Goal: Task Accomplishment & Management: Use online tool/utility

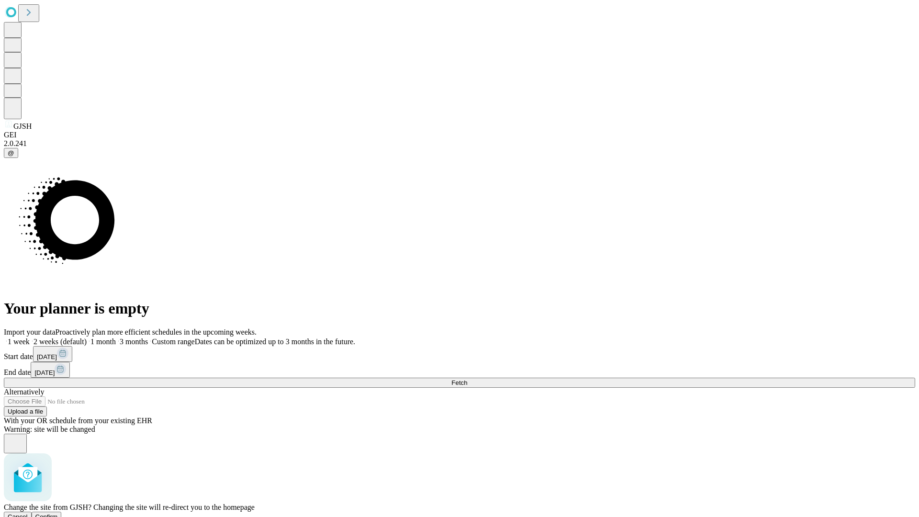
click at [58, 513] on span "Confirm" at bounding box center [46, 516] width 23 height 7
click at [30, 338] on label "1 week" at bounding box center [17, 342] width 26 height 8
click at [467, 379] on span "Fetch" at bounding box center [460, 382] width 16 height 7
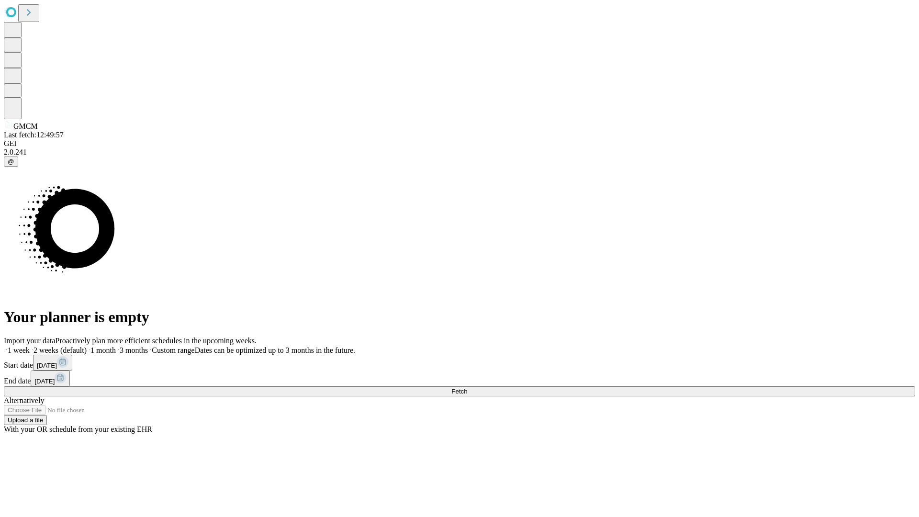
click at [30, 346] on label "1 week" at bounding box center [17, 350] width 26 height 8
click at [467, 388] on span "Fetch" at bounding box center [460, 391] width 16 height 7
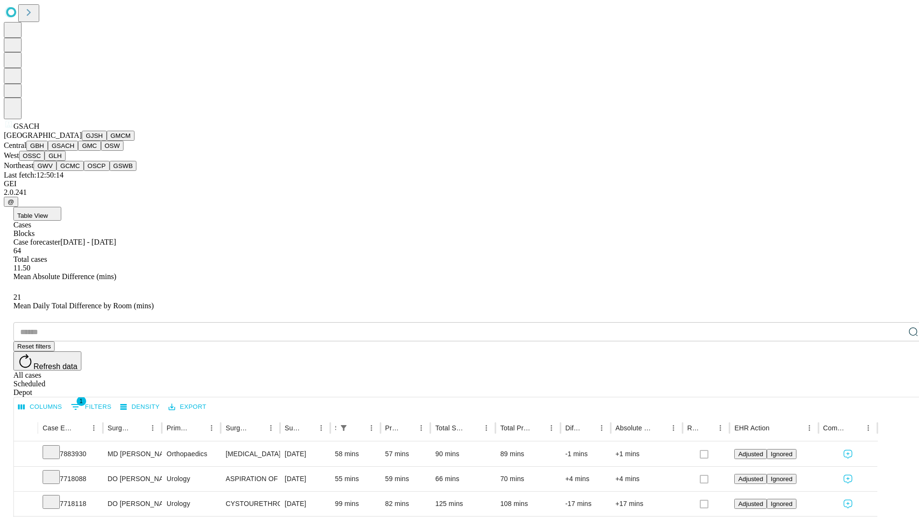
click at [78, 151] on button "GMC" at bounding box center [89, 146] width 23 height 10
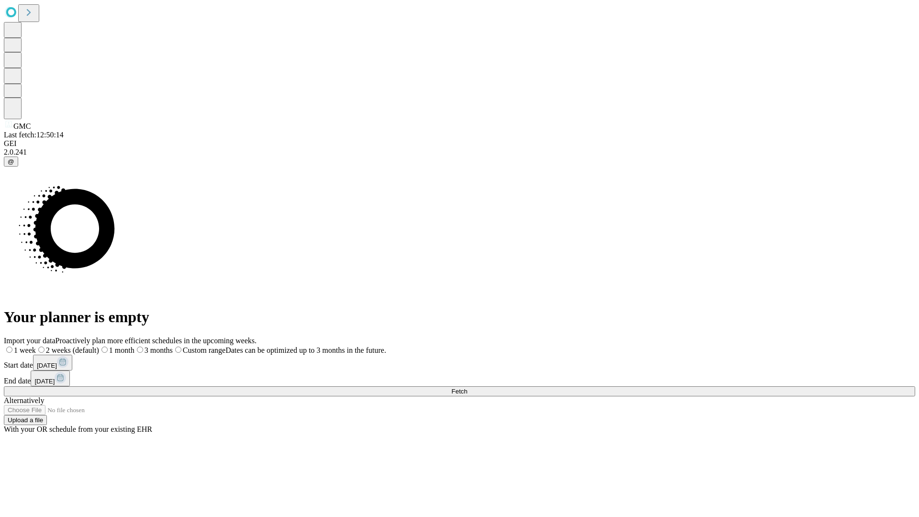
click at [36, 346] on label "1 week" at bounding box center [20, 350] width 32 height 8
click at [467, 388] on span "Fetch" at bounding box center [460, 391] width 16 height 7
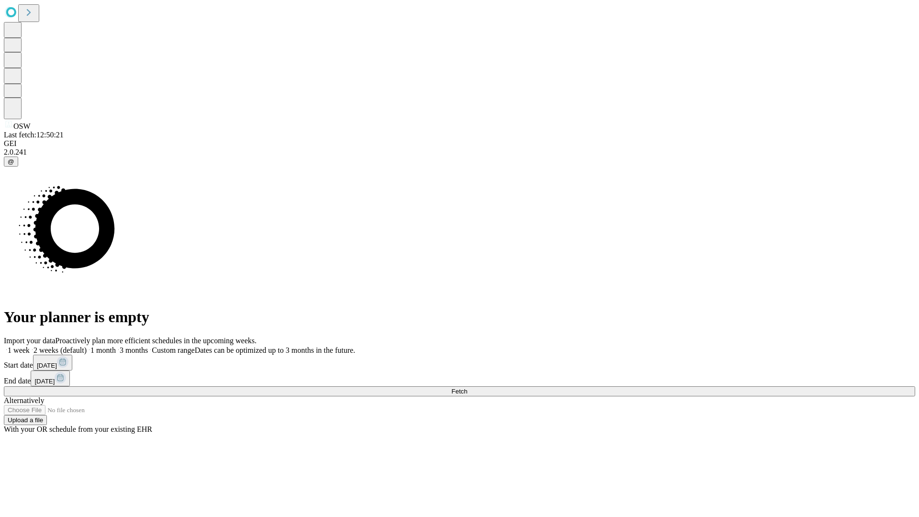
click at [30, 346] on label "1 week" at bounding box center [17, 350] width 26 height 8
click at [467, 388] on span "Fetch" at bounding box center [460, 391] width 16 height 7
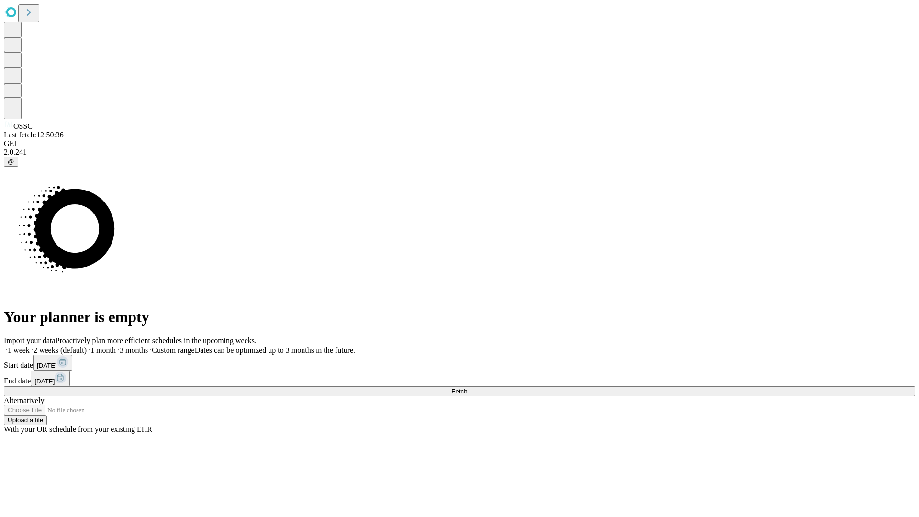
click at [30, 346] on label "1 week" at bounding box center [17, 350] width 26 height 8
click at [467, 388] on span "Fetch" at bounding box center [460, 391] width 16 height 7
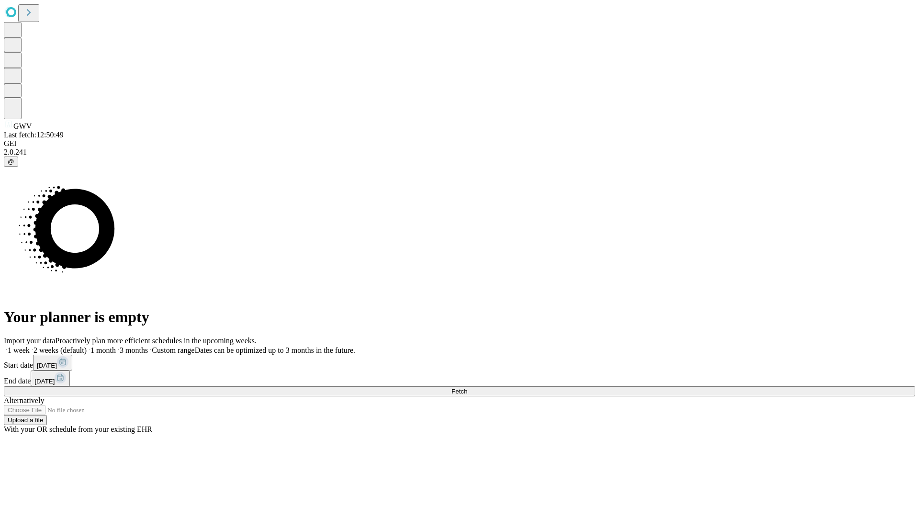
click at [30, 346] on label "1 week" at bounding box center [17, 350] width 26 height 8
click at [467, 388] on span "Fetch" at bounding box center [460, 391] width 16 height 7
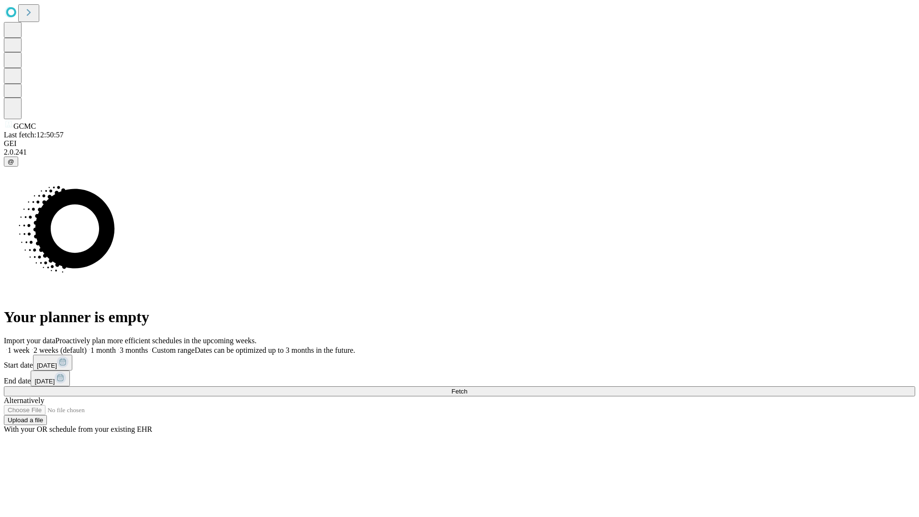
click at [30, 346] on label "1 week" at bounding box center [17, 350] width 26 height 8
click at [467, 388] on span "Fetch" at bounding box center [460, 391] width 16 height 7
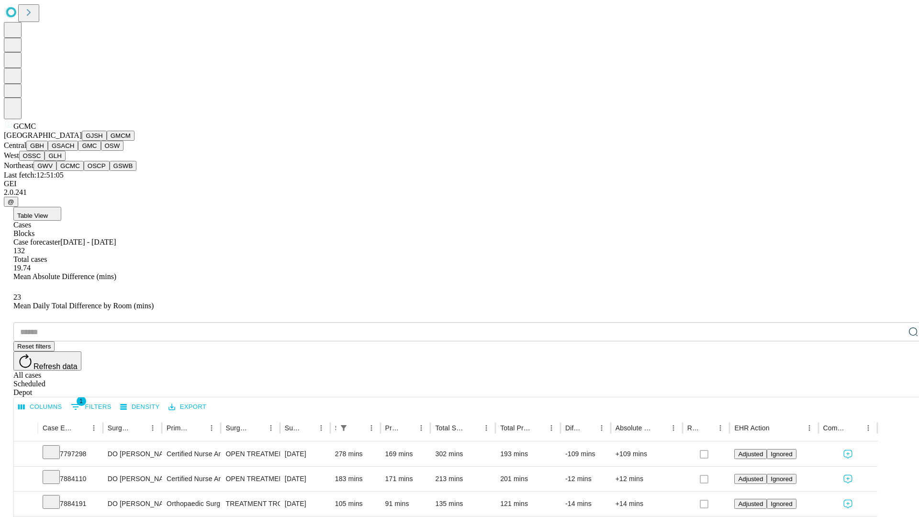
click at [84, 171] on button "OSCP" at bounding box center [97, 166] width 26 height 10
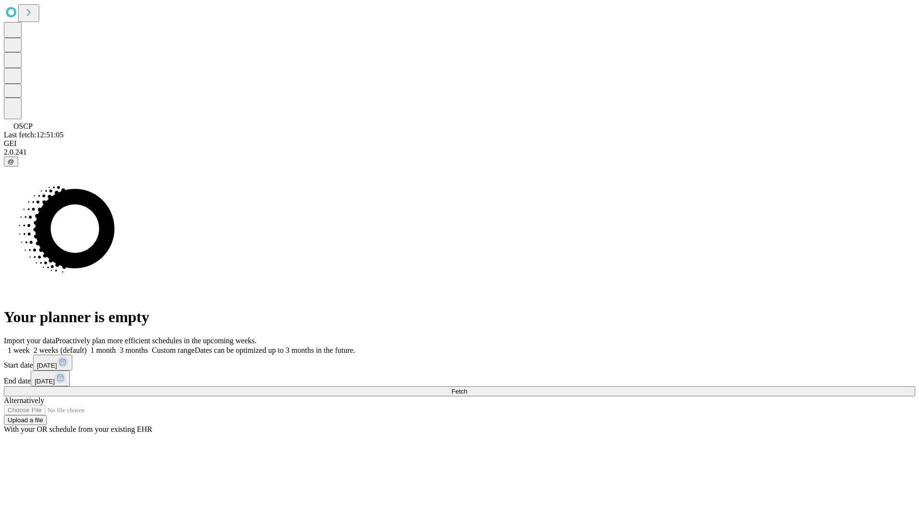
click at [30, 346] on label "1 week" at bounding box center [17, 350] width 26 height 8
click at [467, 388] on span "Fetch" at bounding box center [460, 391] width 16 height 7
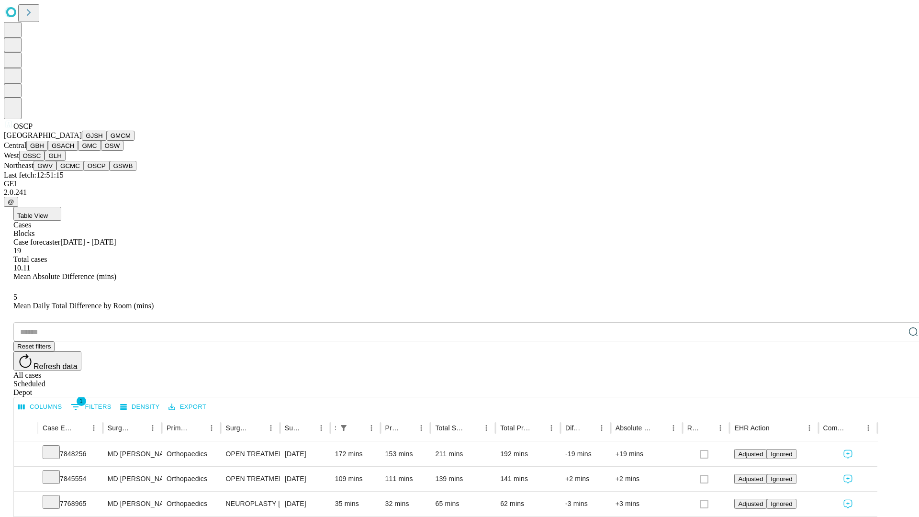
click at [110, 171] on button "GSWB" at bounding box center [123, 166] width 27 height 10
